Goal: Navigation & Orientation: Go to known website

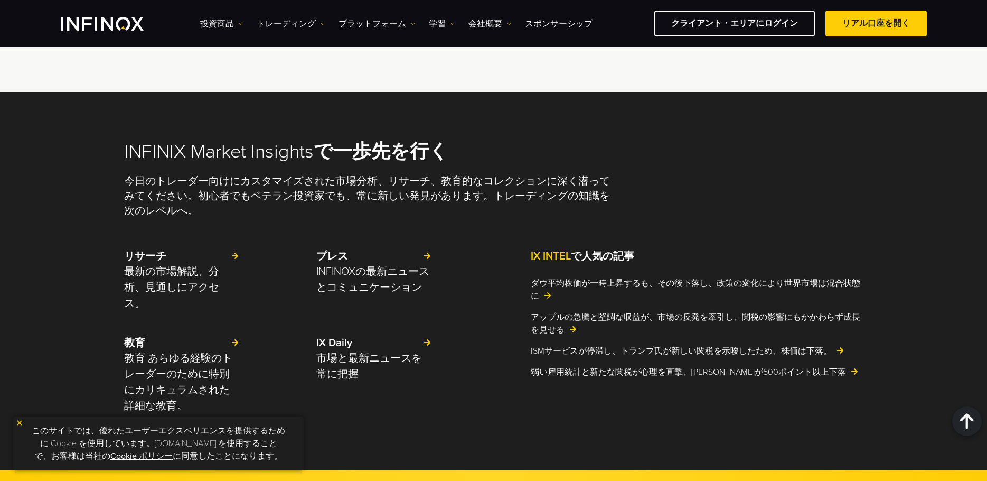
scroll to position [2375, 0]
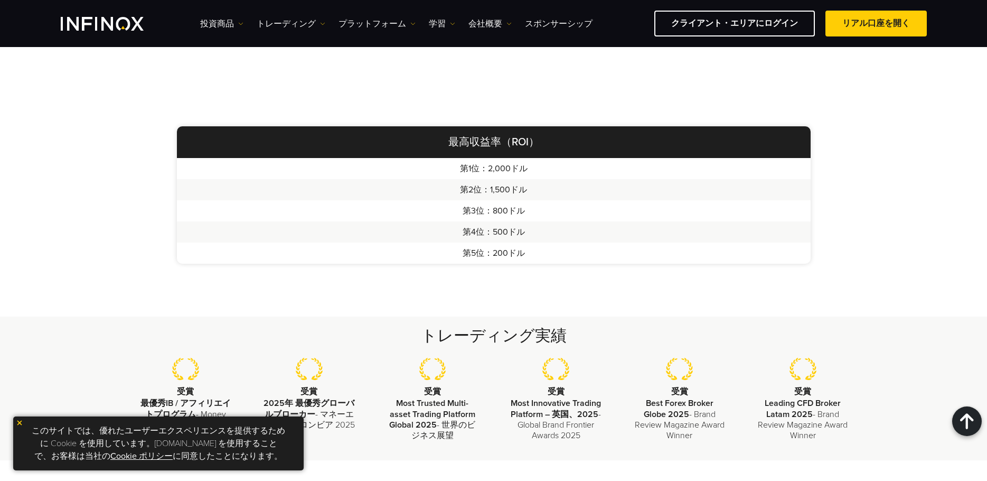
scroll to position [354, 0]
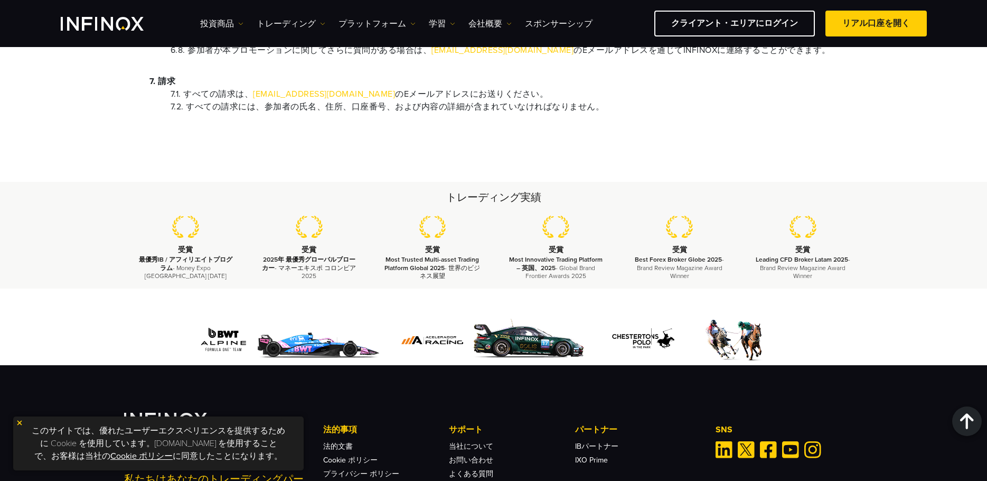
scroll to position [1213, 0]
